Goal: Navigation & Orientation: Find specific page/section

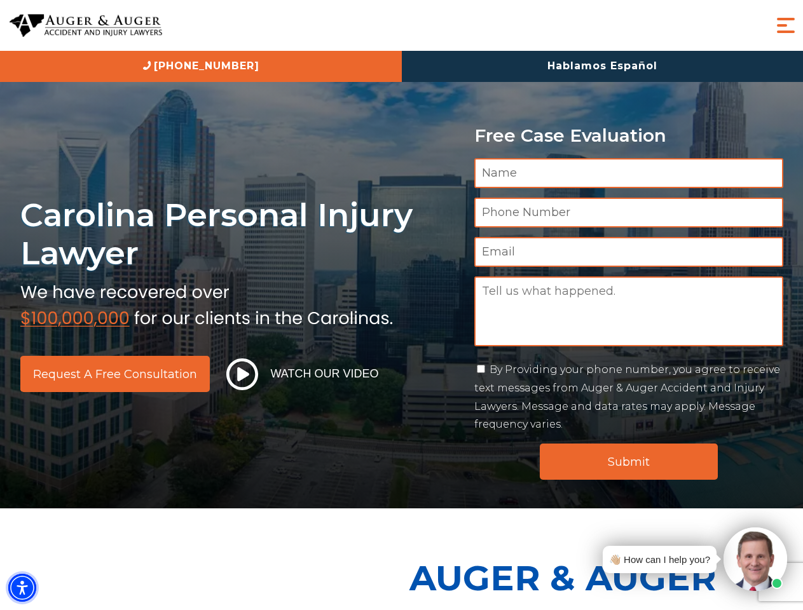
click at [22, 588] on img "Accessibility Menu" at bounding box center [22, 588] width 28 height 28
